Goal: Browse casually: Explore the website without a specific task or goal

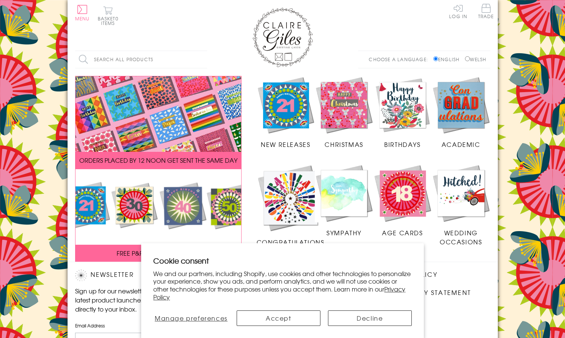
scroll to position [116, 0]
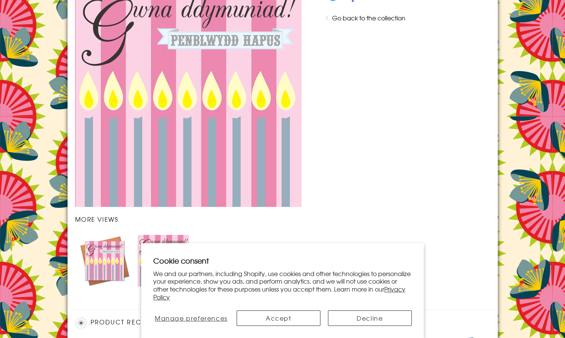
scroll to position [667, 0]
